Goal: Find specific page/section: Find specific page/section

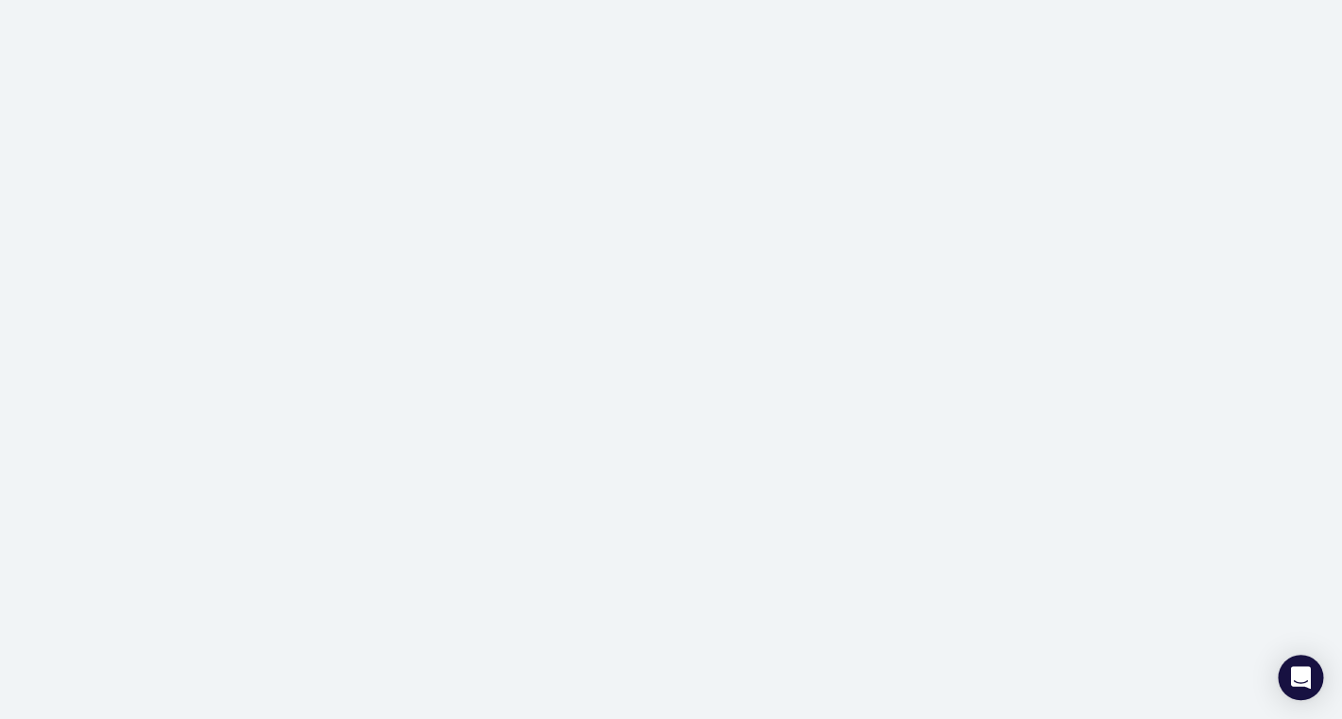
click at [532, 301] on div at bounding box center [671, 359] width 1342 height 719
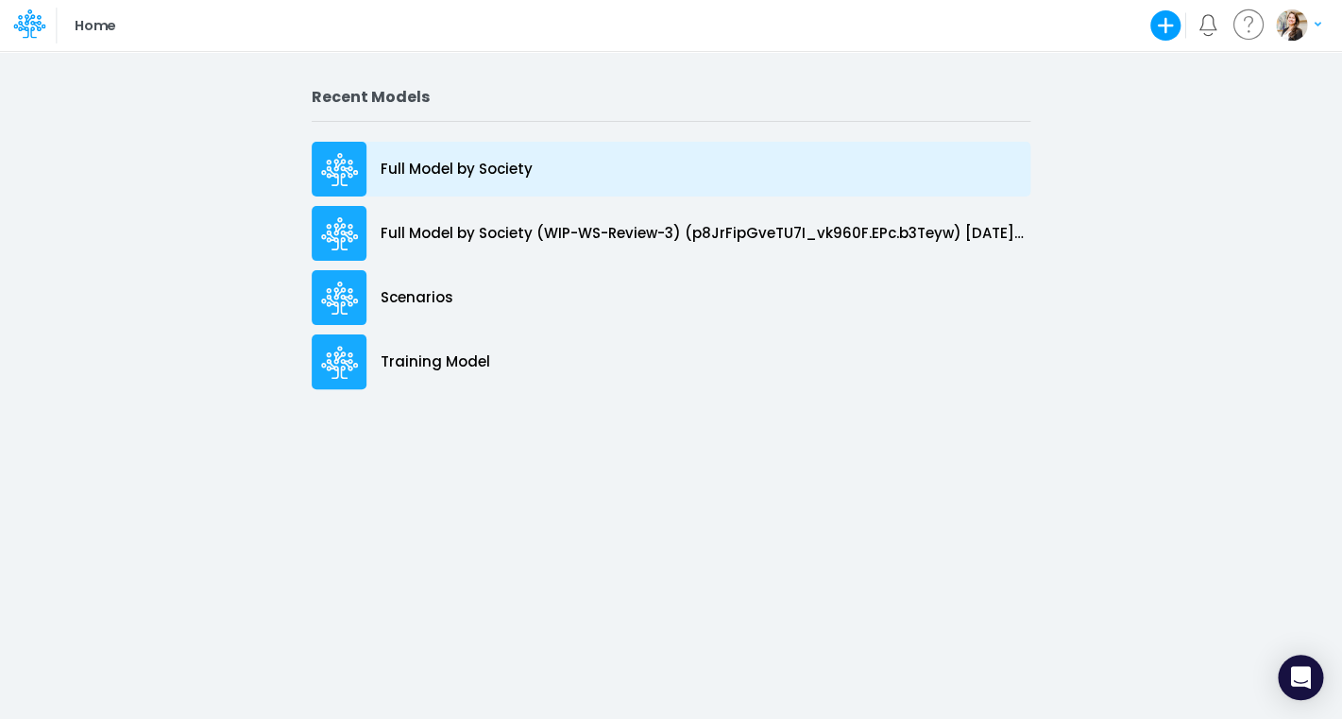
click at [445, 184] on div "Full Model by Society" at bounding box center [671, 169] width 719 height 55
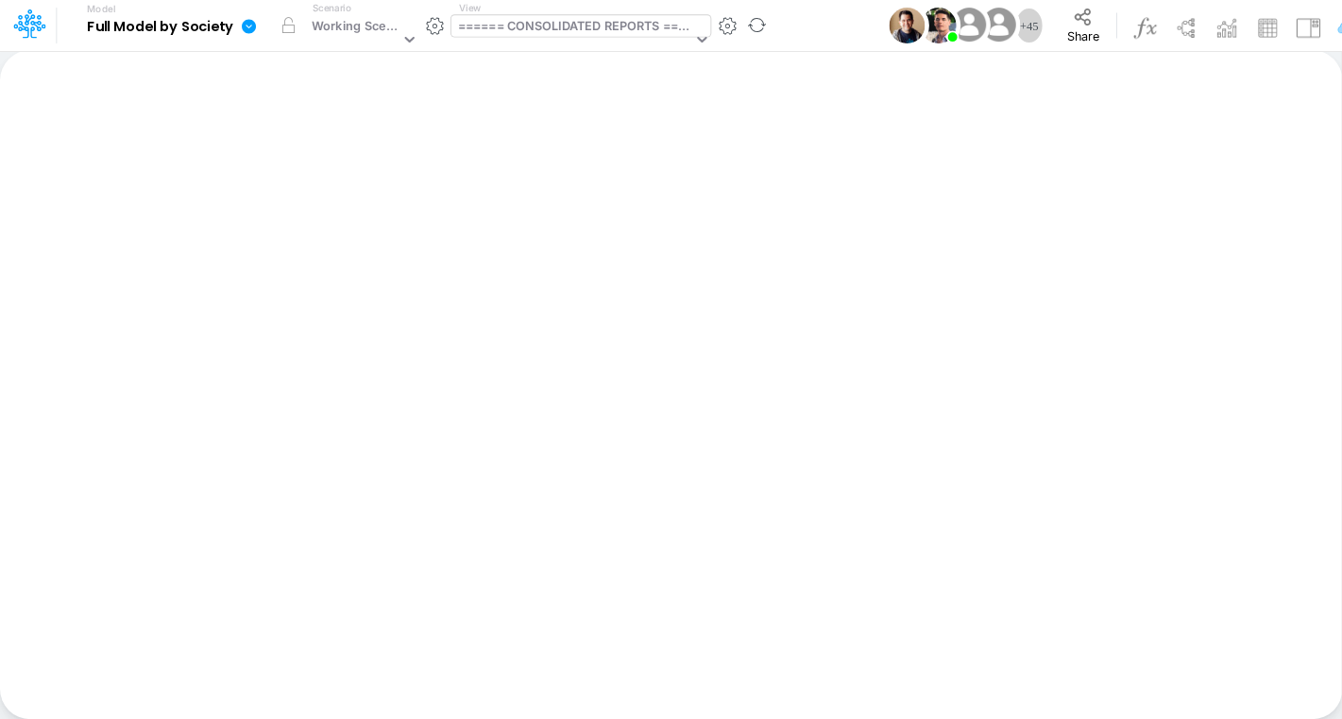
click at [552, 26] on div "====== CONSOLIDATED REPORTS ======" at bounding box center [575, 28] width 234 height 22
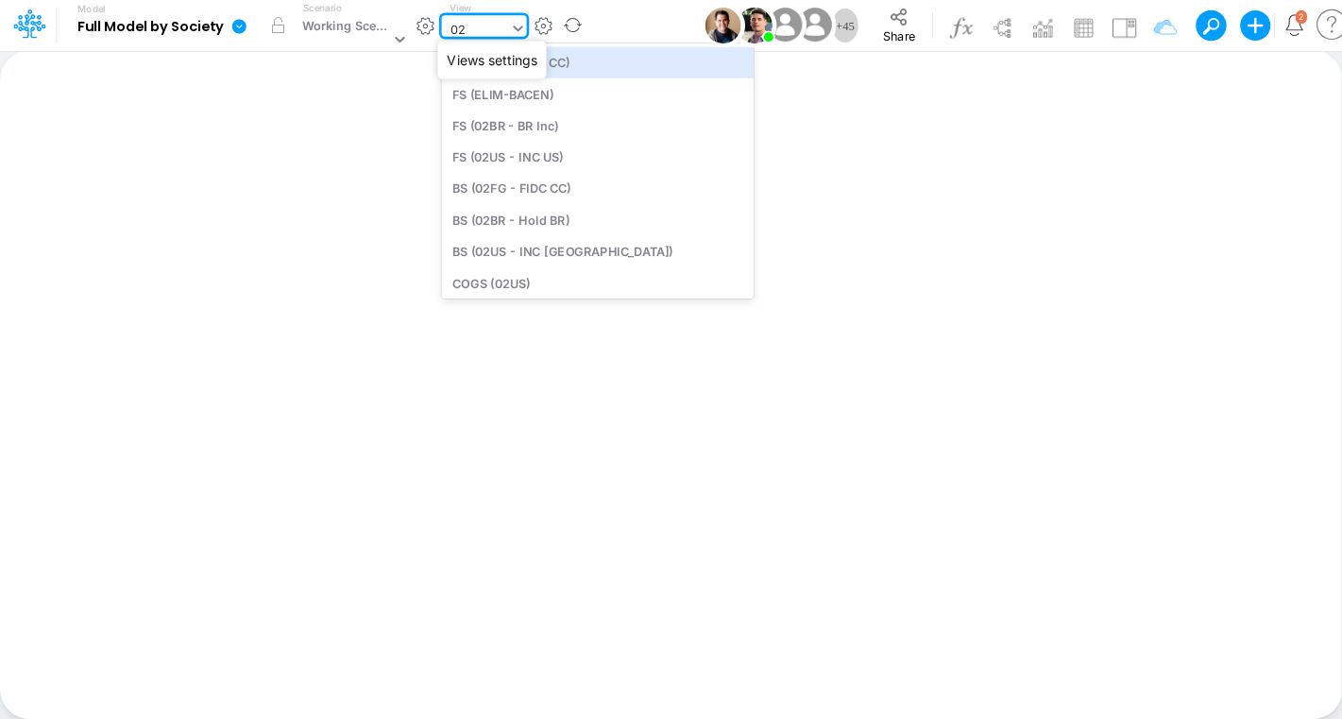
type input "02us"
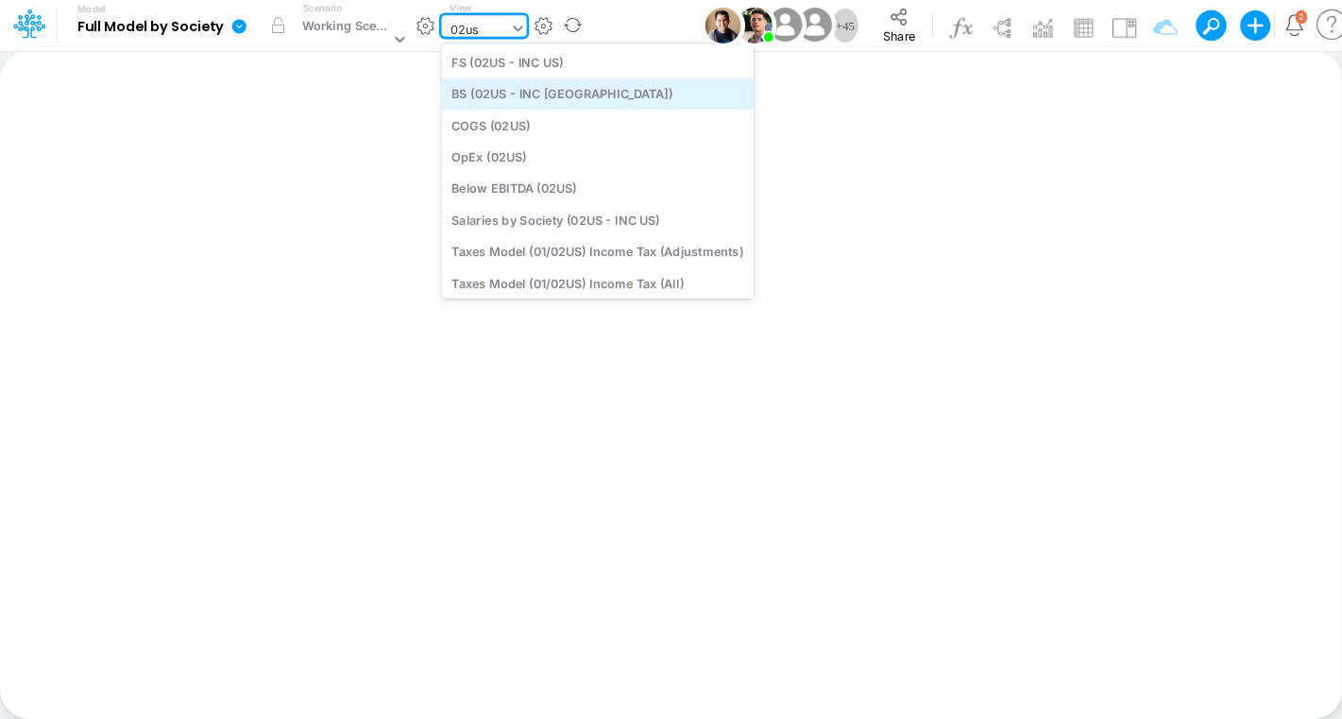
click at [544, 103] on div "BS (02US - INC [GEOGRAPHIC_DATA])" at bounding box center [597, 93] width 312 height 31
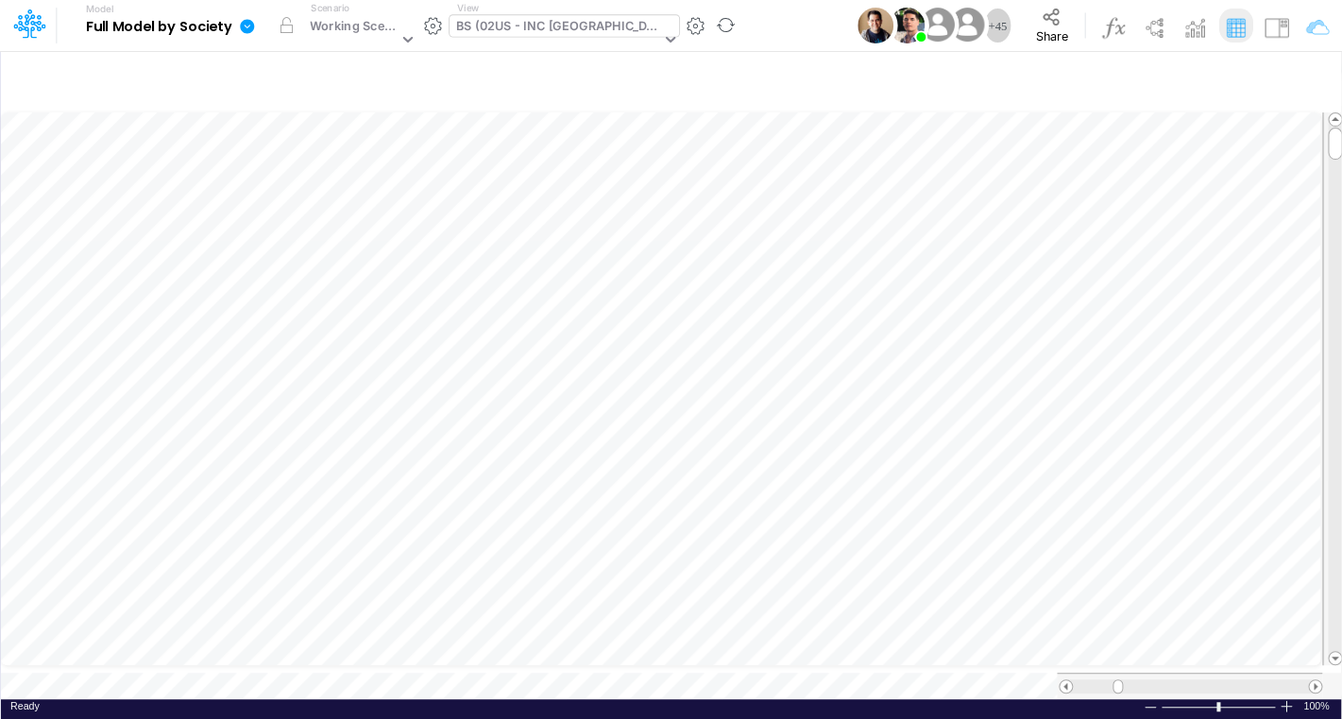
scroll to position [8, 58]
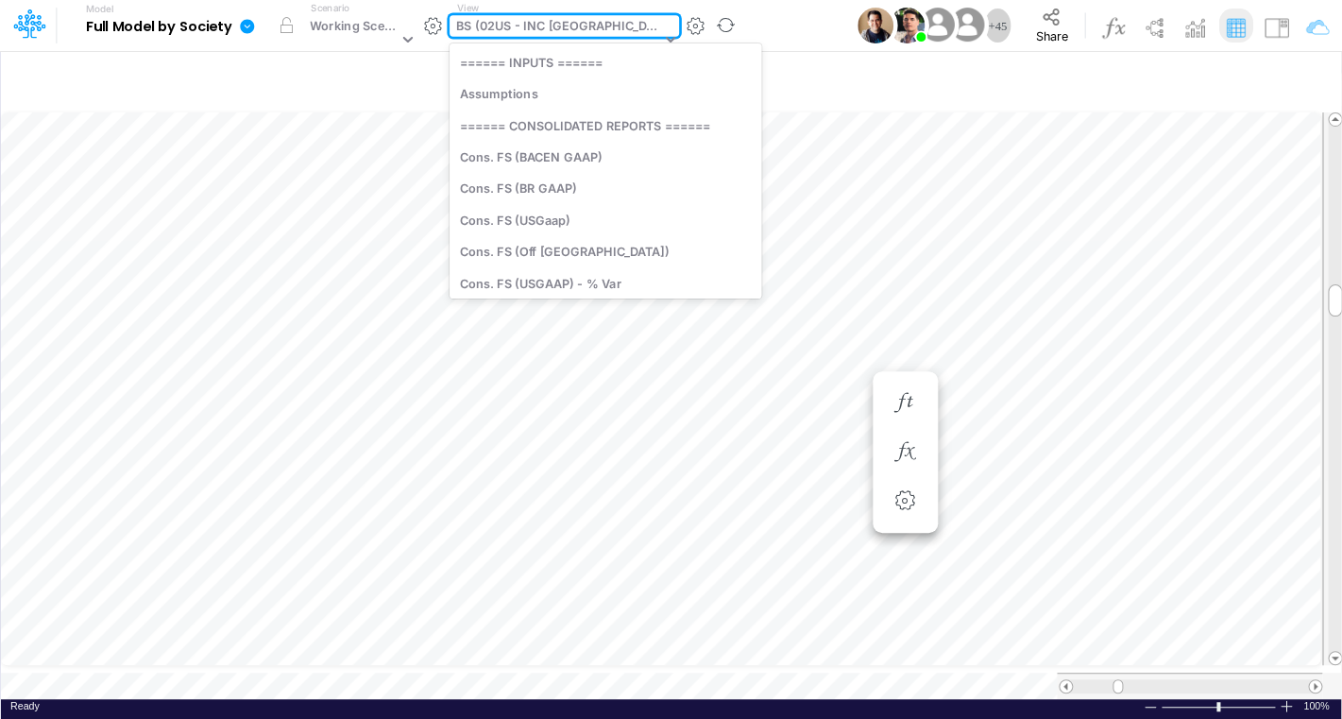
click at [479, 35] on div "BS (02US - INC [GEOGRAPHIC_DATA])" at bounding box center [558, 28] width 204 height 22
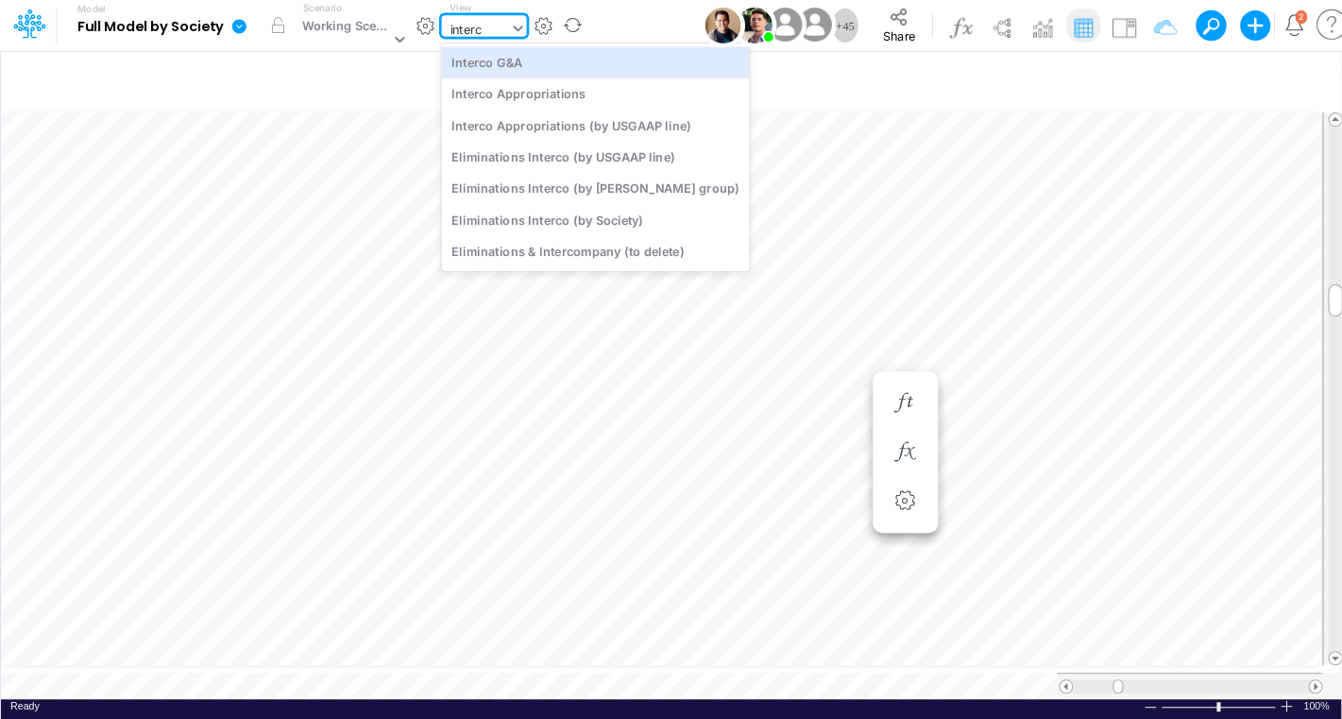
type input "interco"
click at [503, 63] on div "Interco G&A" at bounding box center [595, 61] width 308 height 31
type input "Intercos G&A"
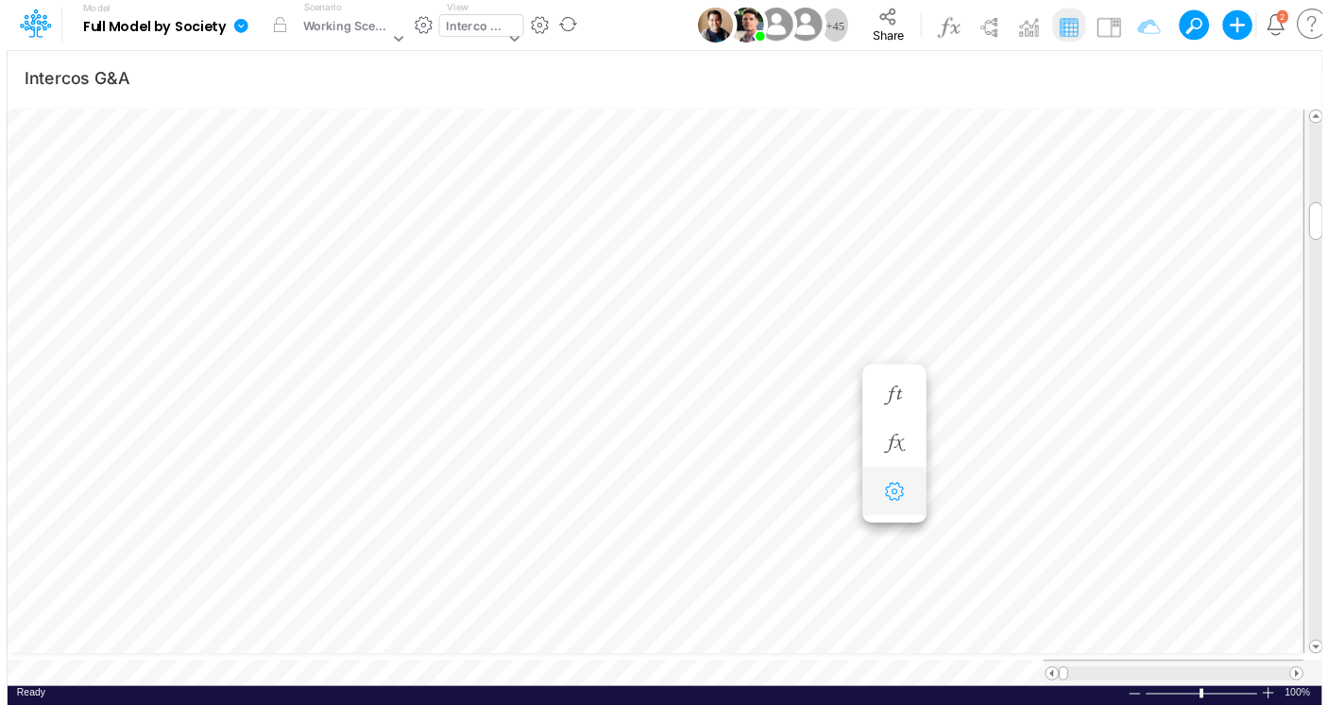
scroll to position [8, 25]
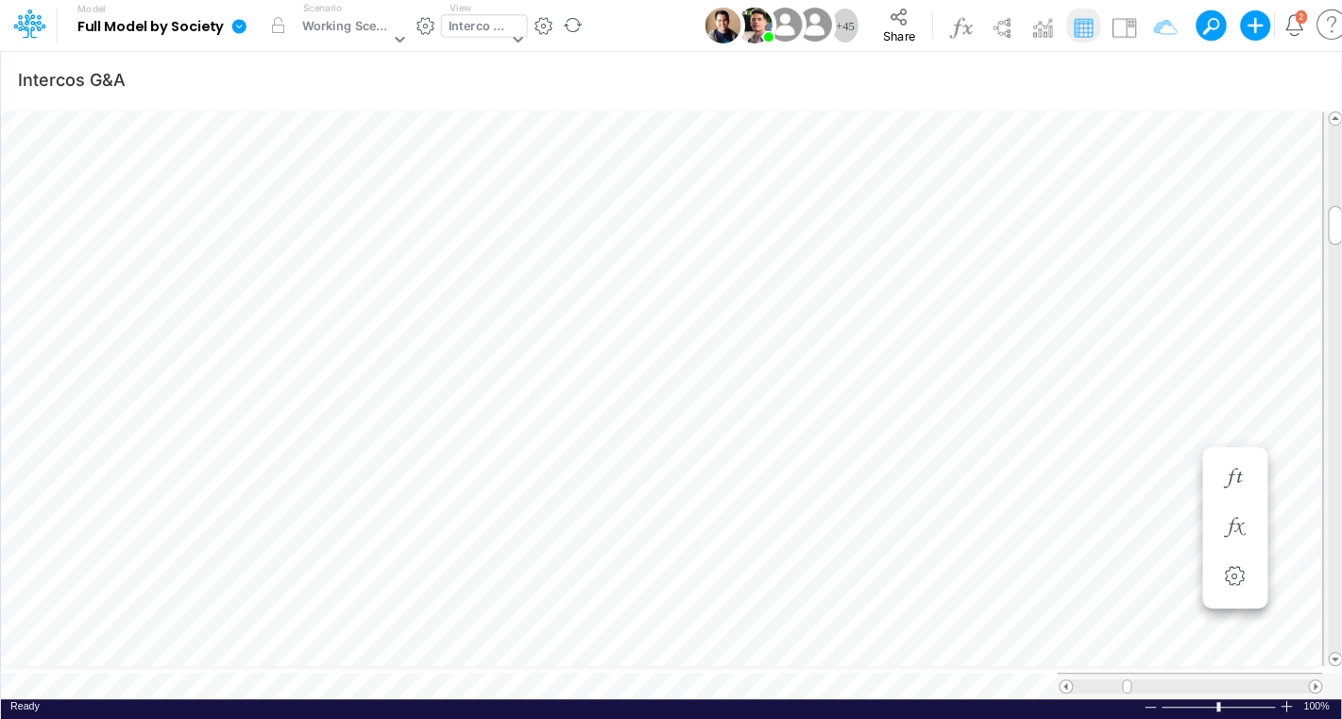
click at [469, 30] on div "Interco G&A" at bounding box center [478, 28] width 59 height 22
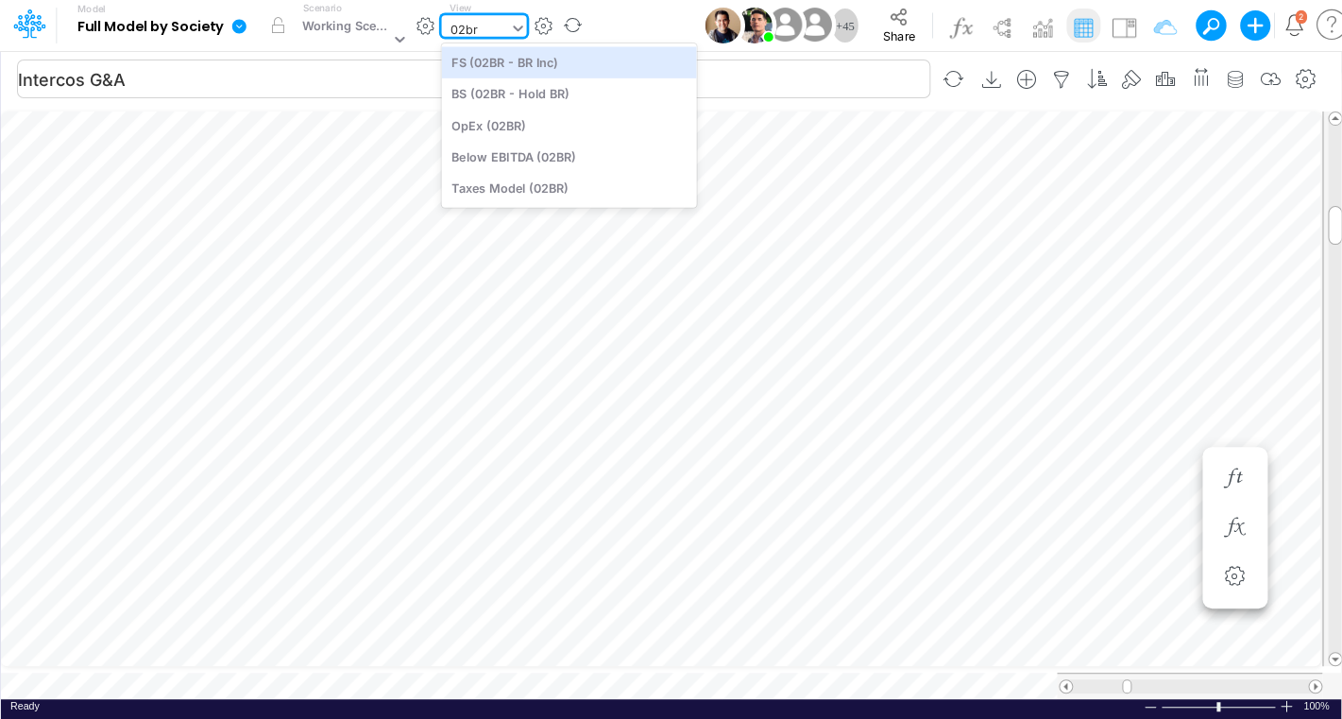
type input "02br"
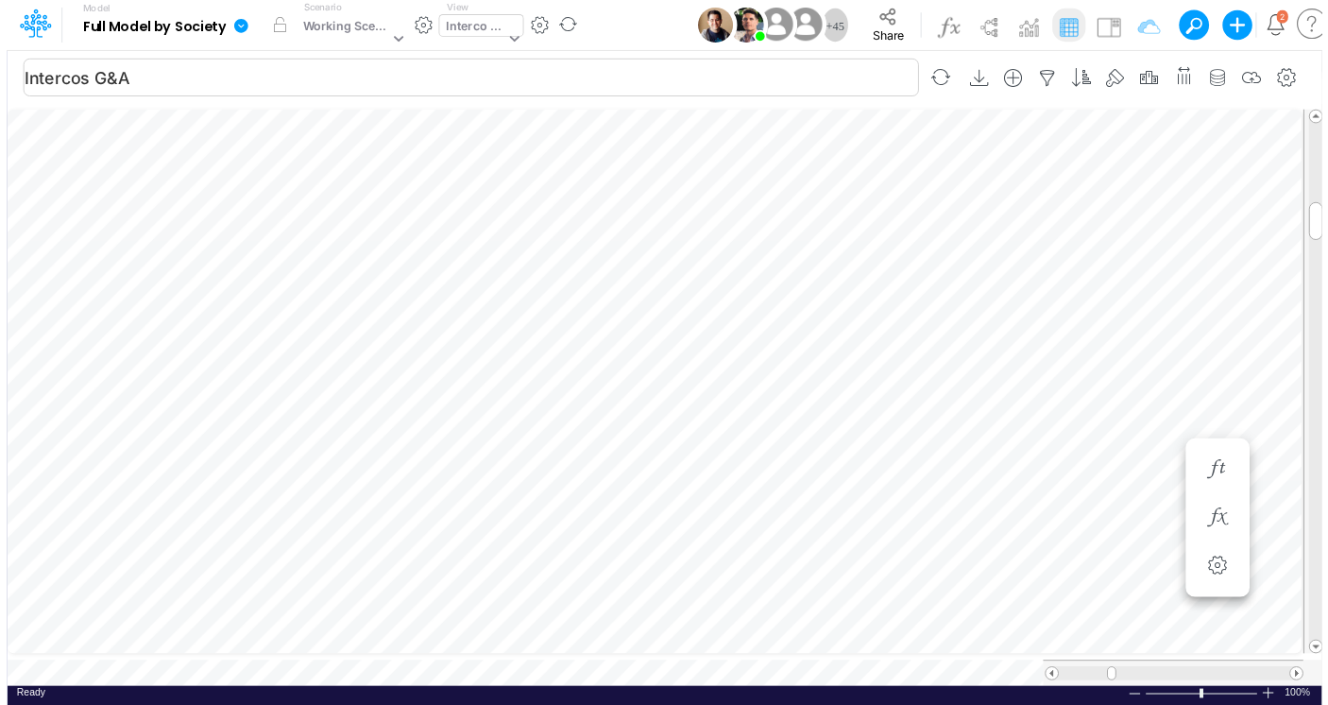
scroll to position [8, 28]
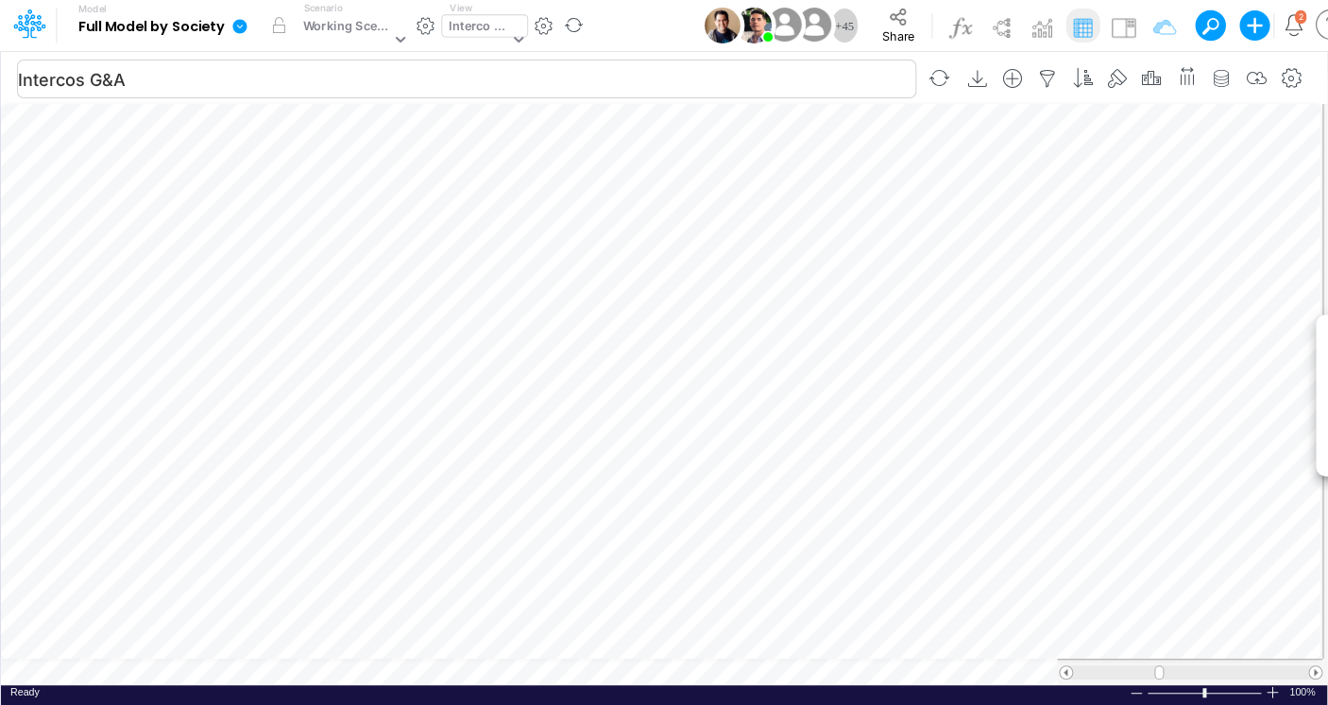
scroll to position [8, 25]
